Goal: Obtain resource: Obtain resource

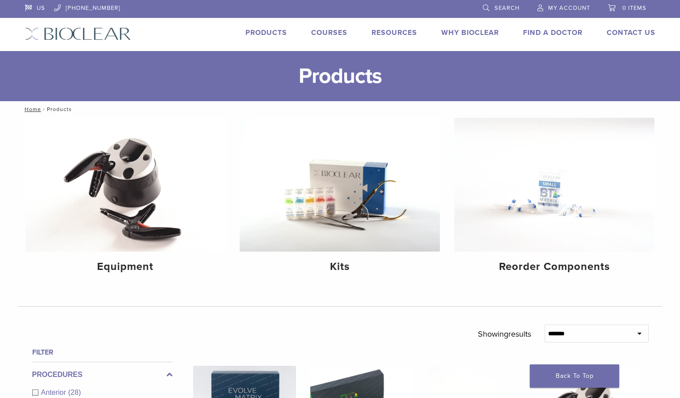
scroll to position [134, 0]
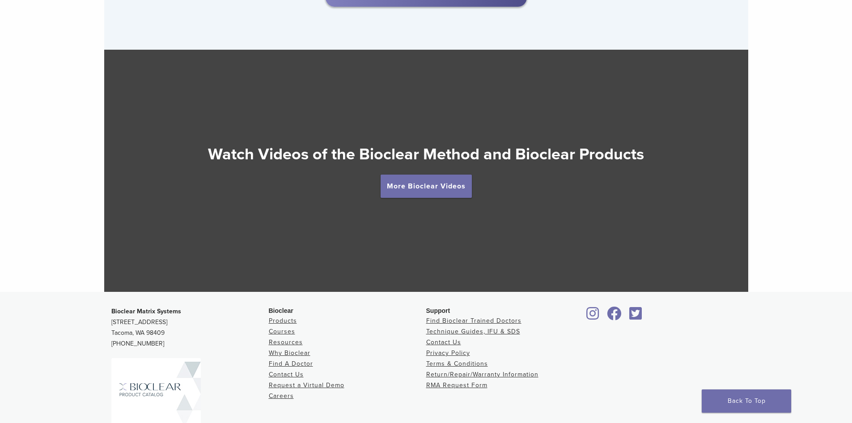
scroll to position [1674, 0]
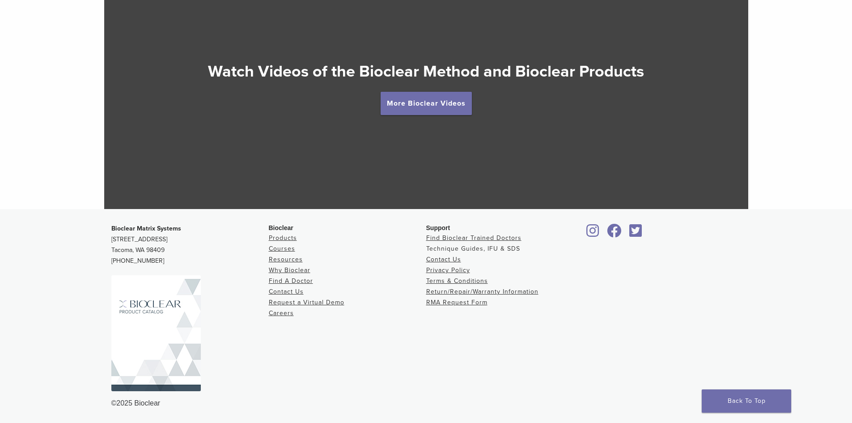
click at [461, 249] on link "Technique Guides, IFU & SDS" at bounding box center [473, 249] width 94 height 8
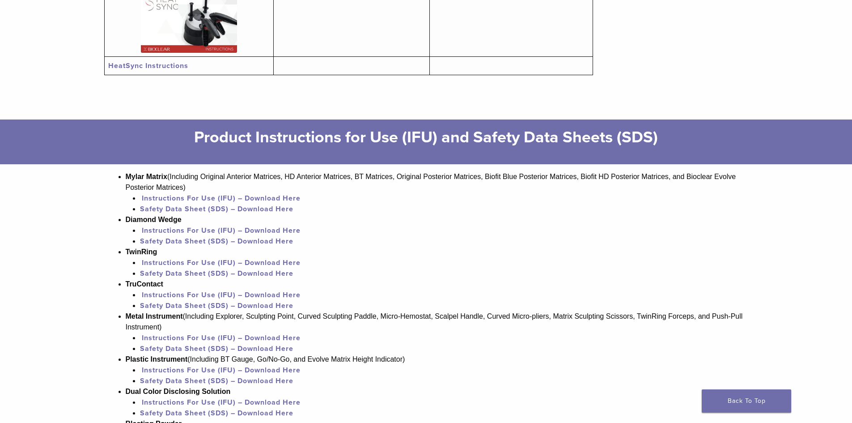
scroll to position [492, 0]
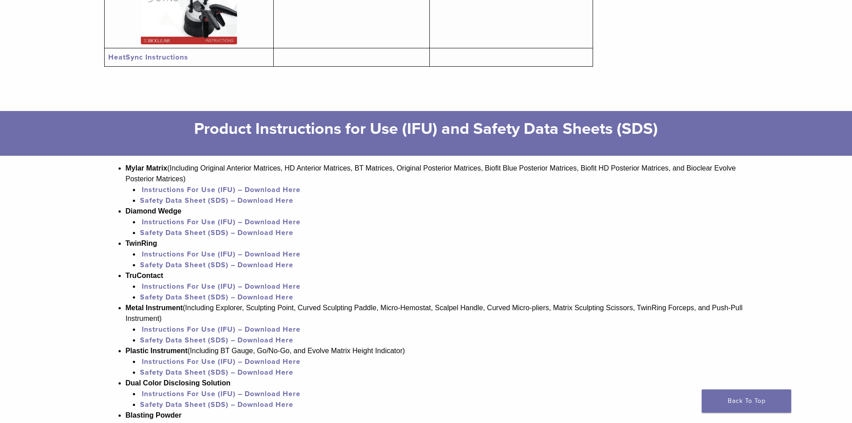
click at [182, 255] on link "Instructions For Use (IFU) – Download Here" at bounding box center [221, 254] width 159 height 9
click at [194, 267] on link "Safety Data Sheet (SDS) – Download Here" at bounding box center [216, 264] width 153 height 9
